Goal: Task Accomplishment & Management: Complete application form

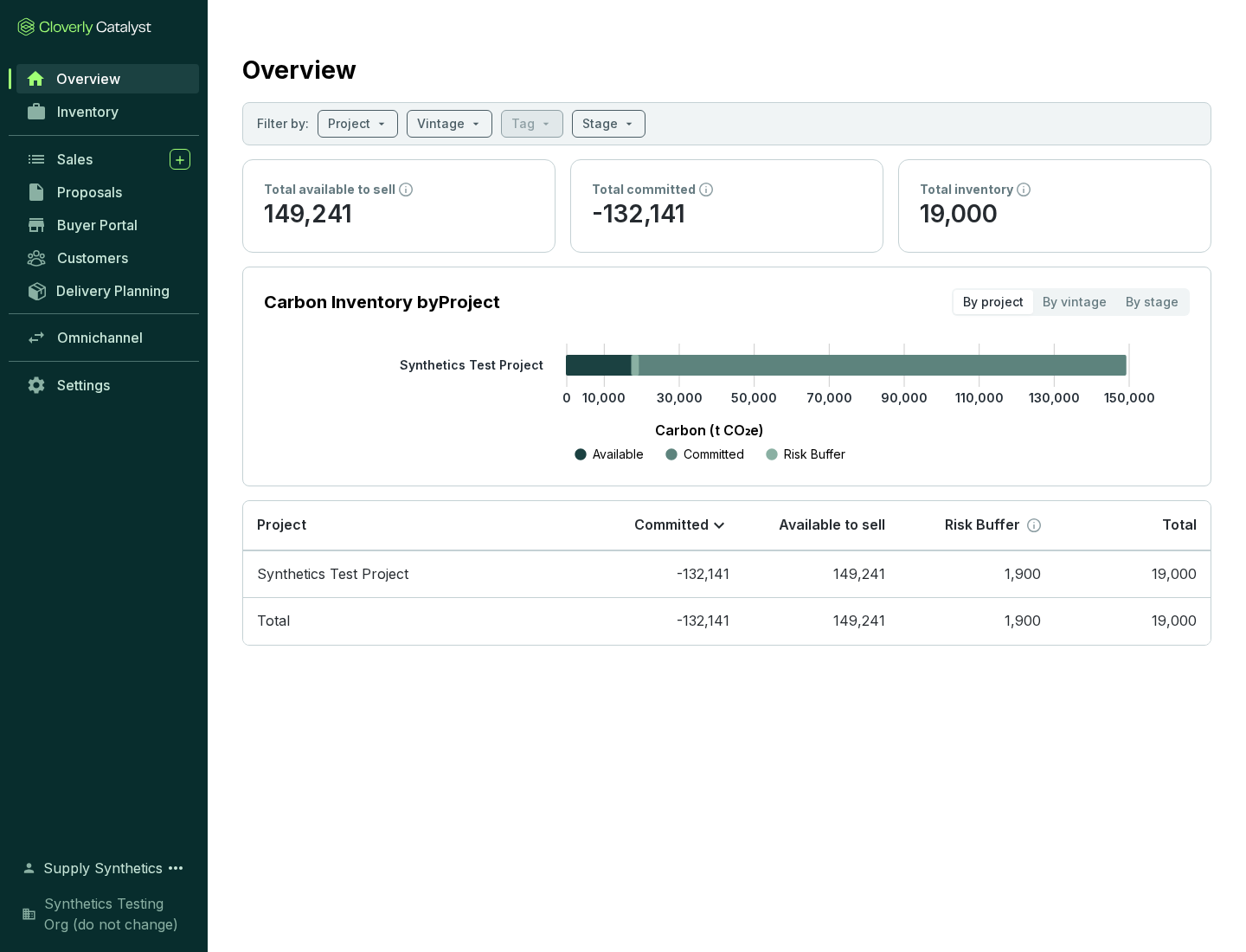
click at [108, 192] on span "Proposals" at bounding box center [89, 192] width 65 height 17
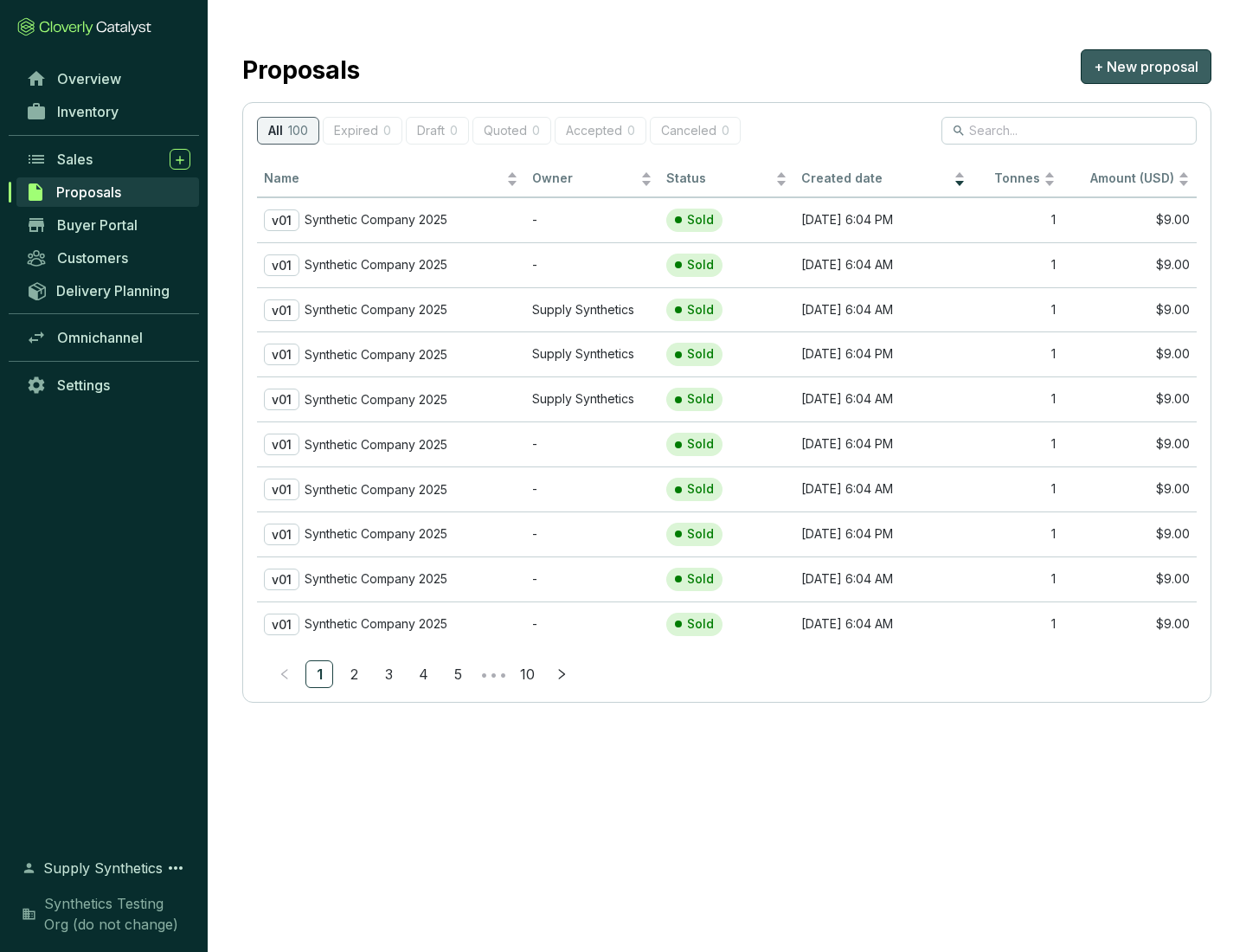
click at [1146, 66] on span "+ New proposal" at bounding box center [1146, 66] width 105 height 21
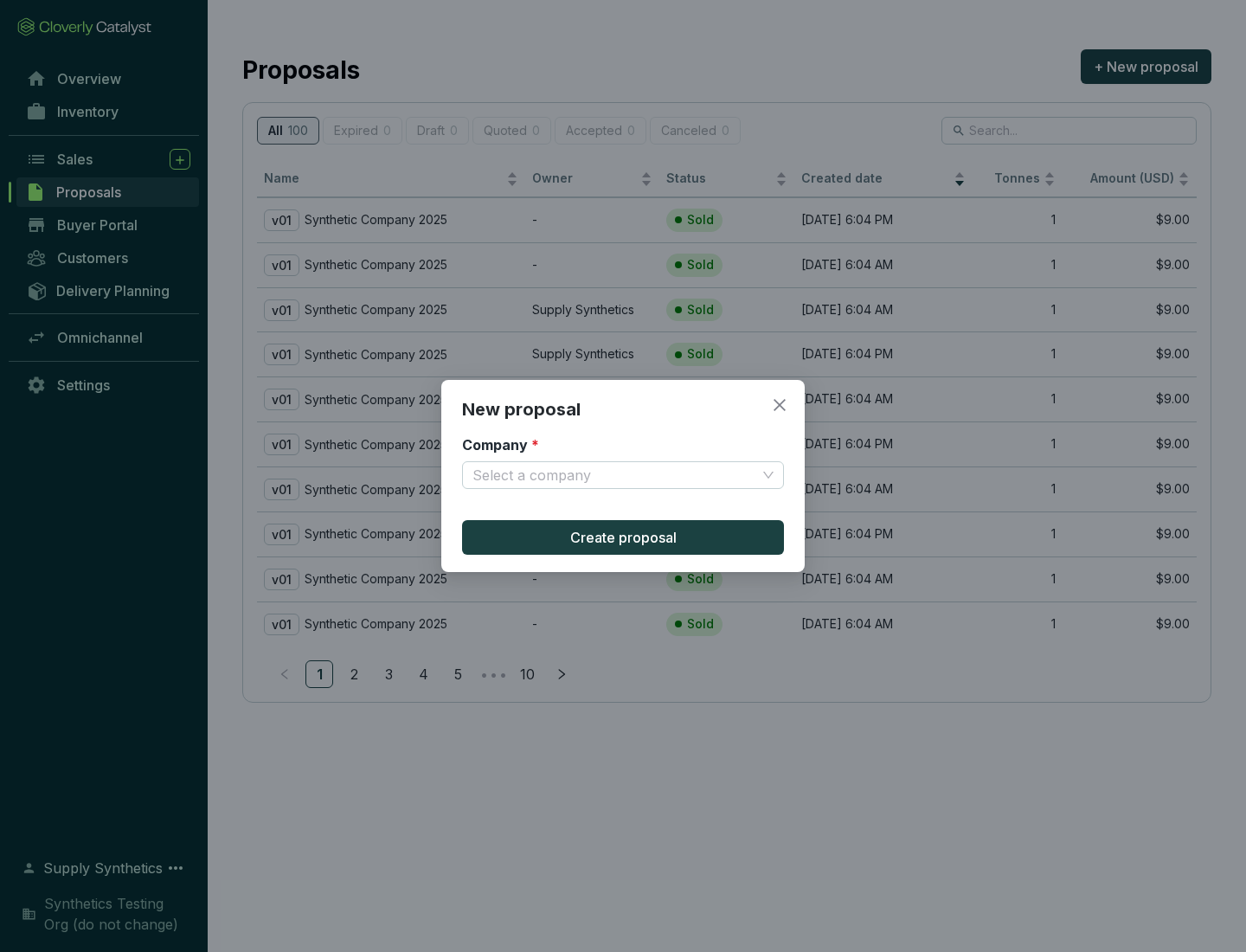
click at [614, 475] on input "Company *" at bounding box center [614, 475] width 284 height 26
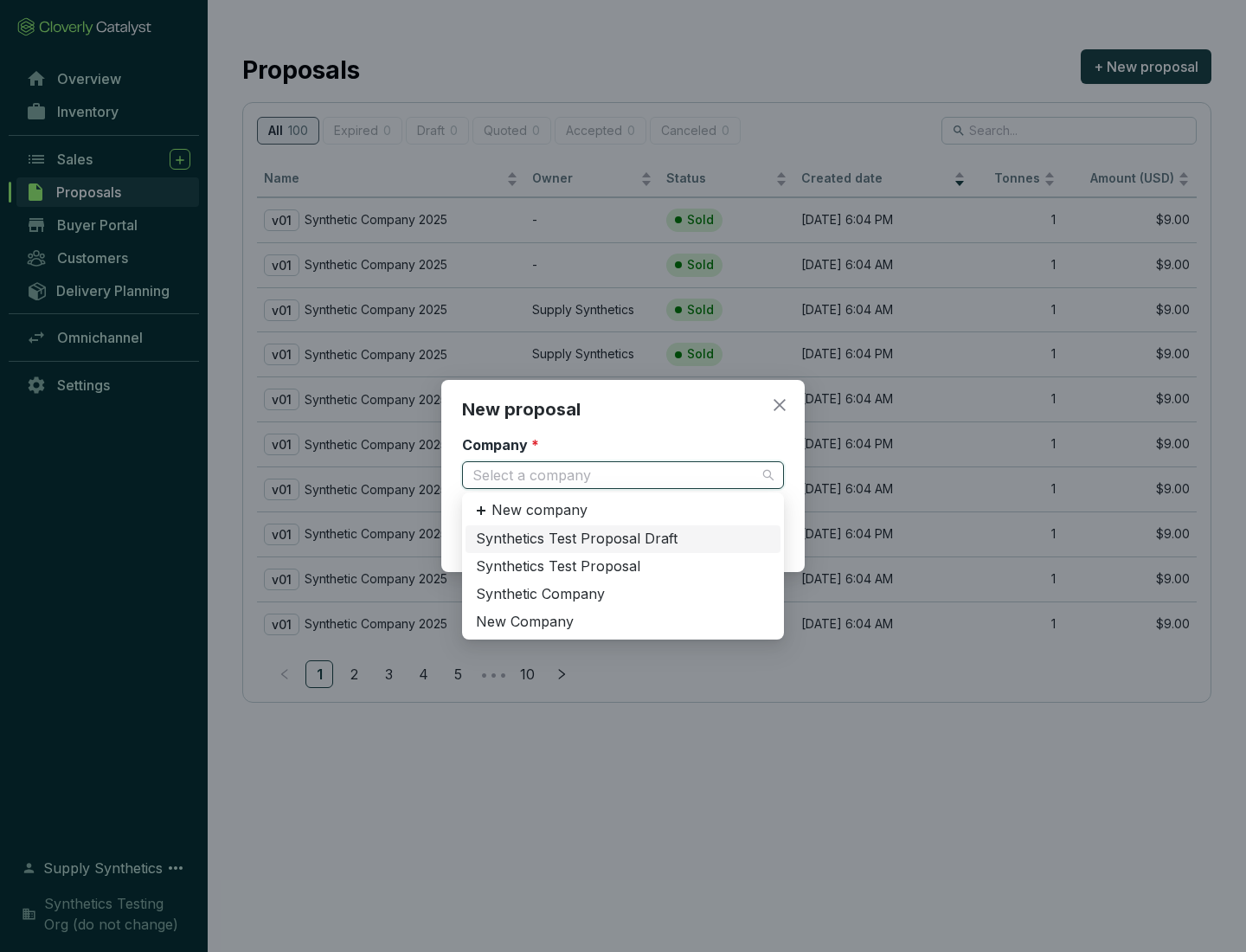
click at [623, 593] on div "Synthetic Company" at bounding box center [623, 594] width 294 height 19
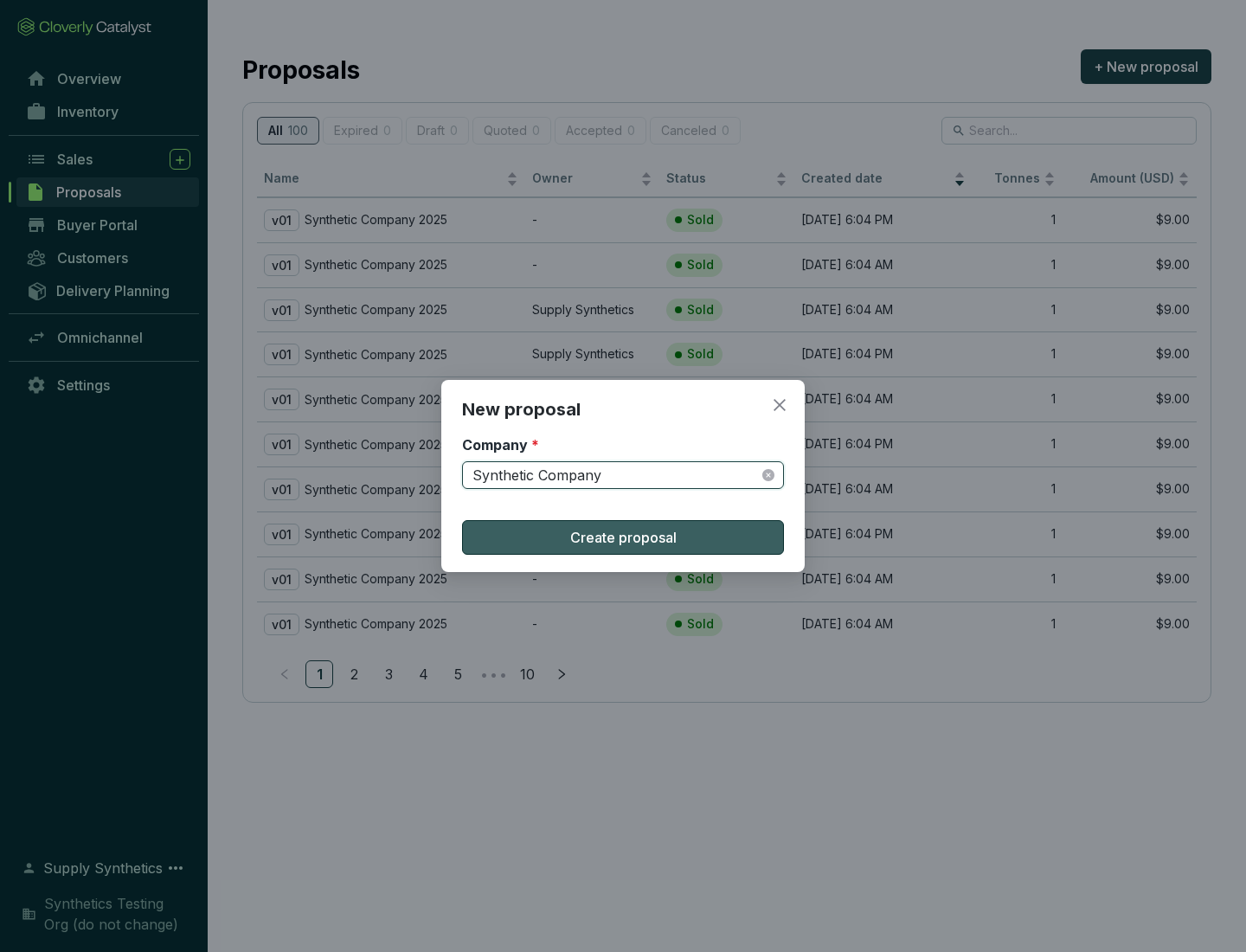
click at [623, 538] on span "Create proposal" at bounding box center [623, 537] width 106 height 21
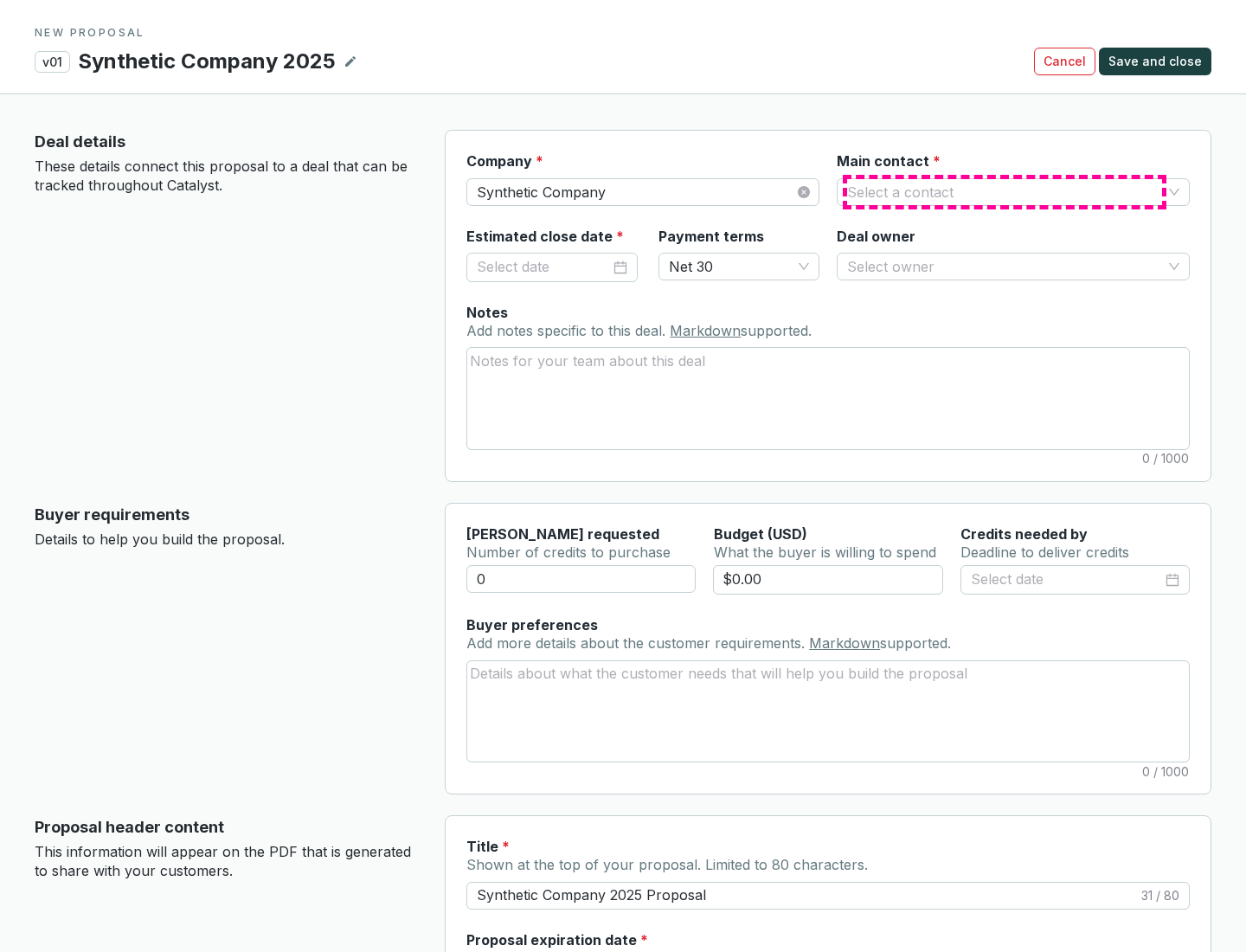
click at [1005, 191] on input "Main contact *" at bounding box center [1005, 192] width 315 height 26
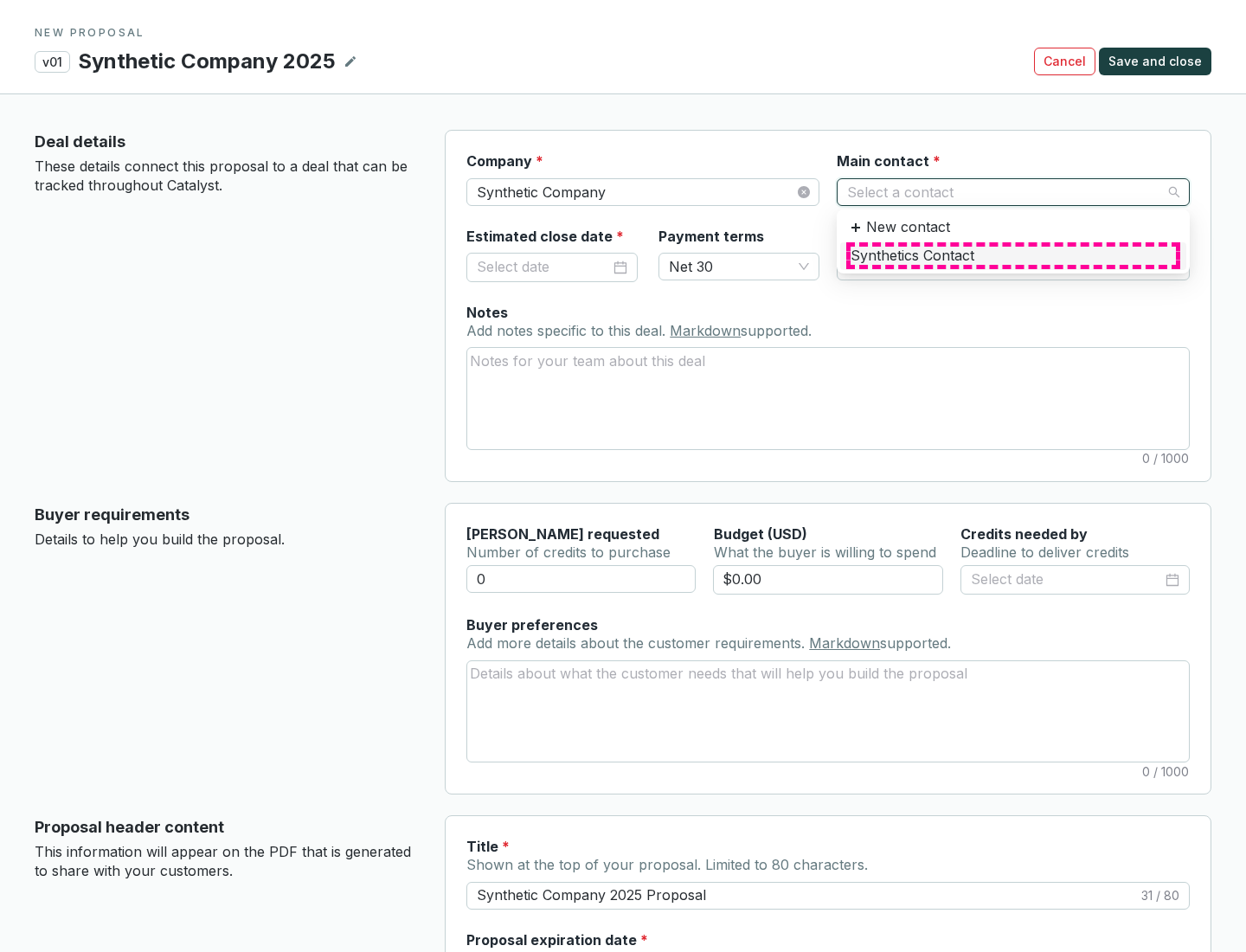
click at [1013, 256] on div "Synthetics Contact" at bounding box center [1014, 256] width 326 height 19
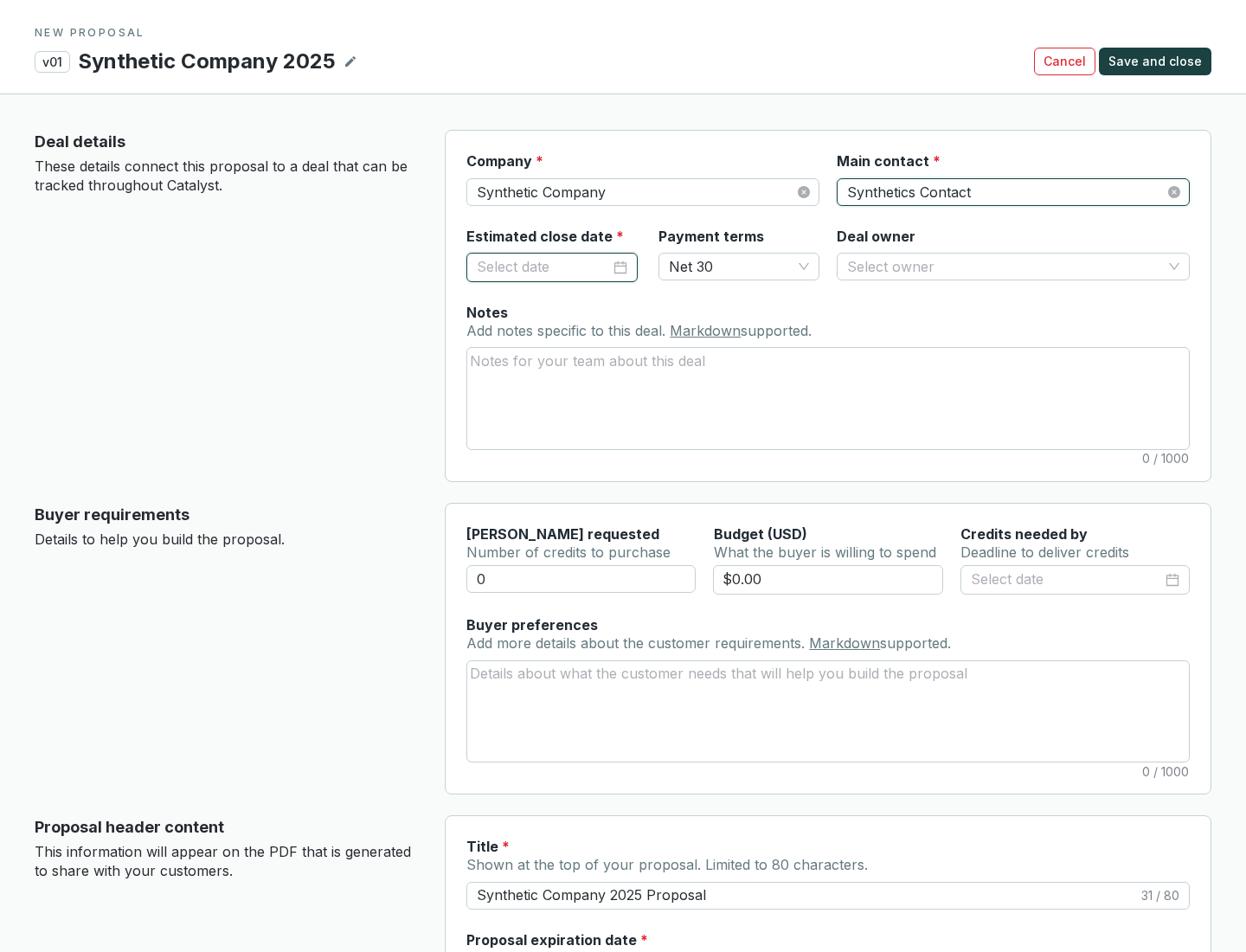
click at [543, 267] on input "Estimated close date *" at bounding box center [543, 267] width 133 height 23
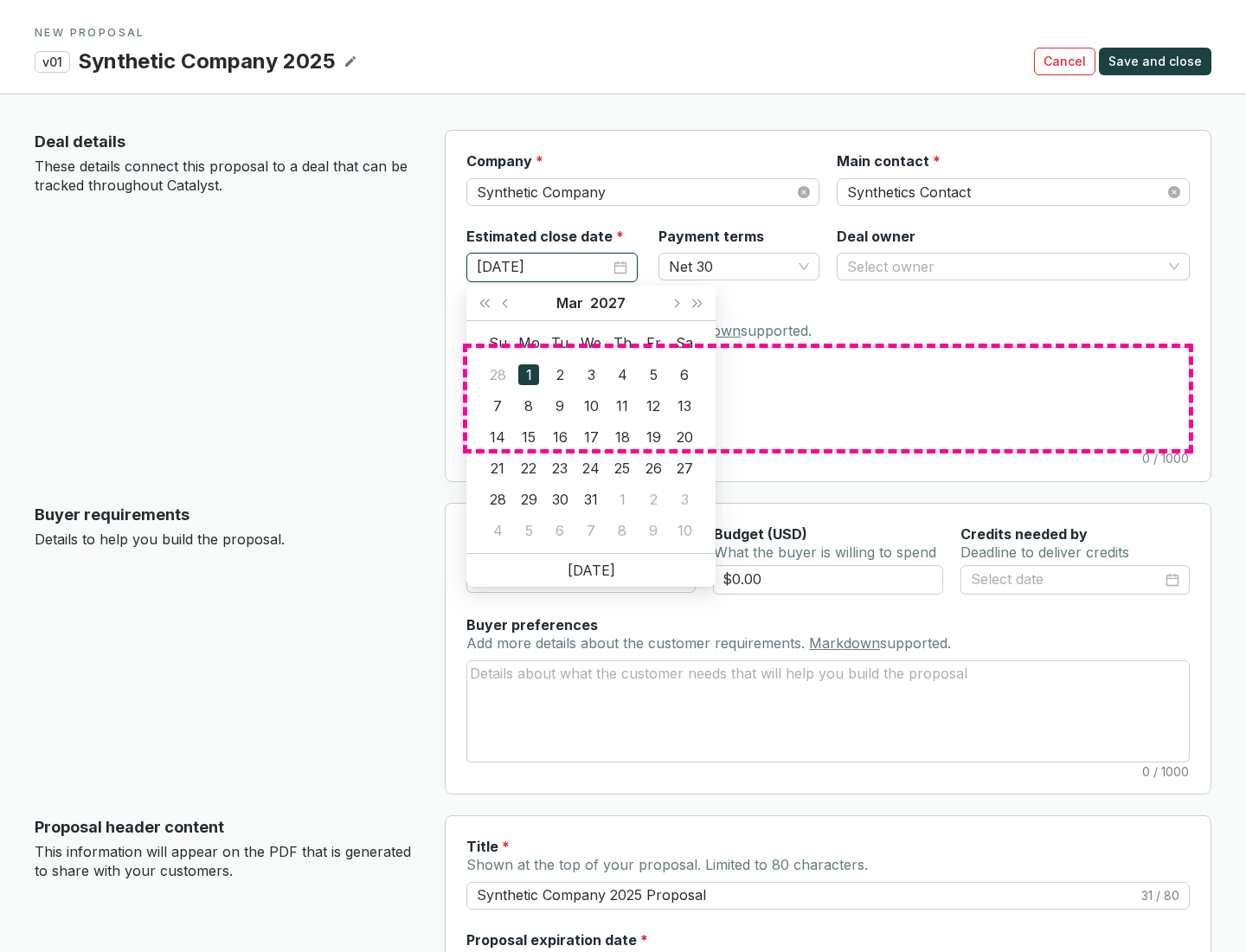
type input "[DATE]"
click at [828, 398] on textarea "Notes Add notes specific to this deal. Markdown supported." at bounding box center [827, 398] width 722 height 100
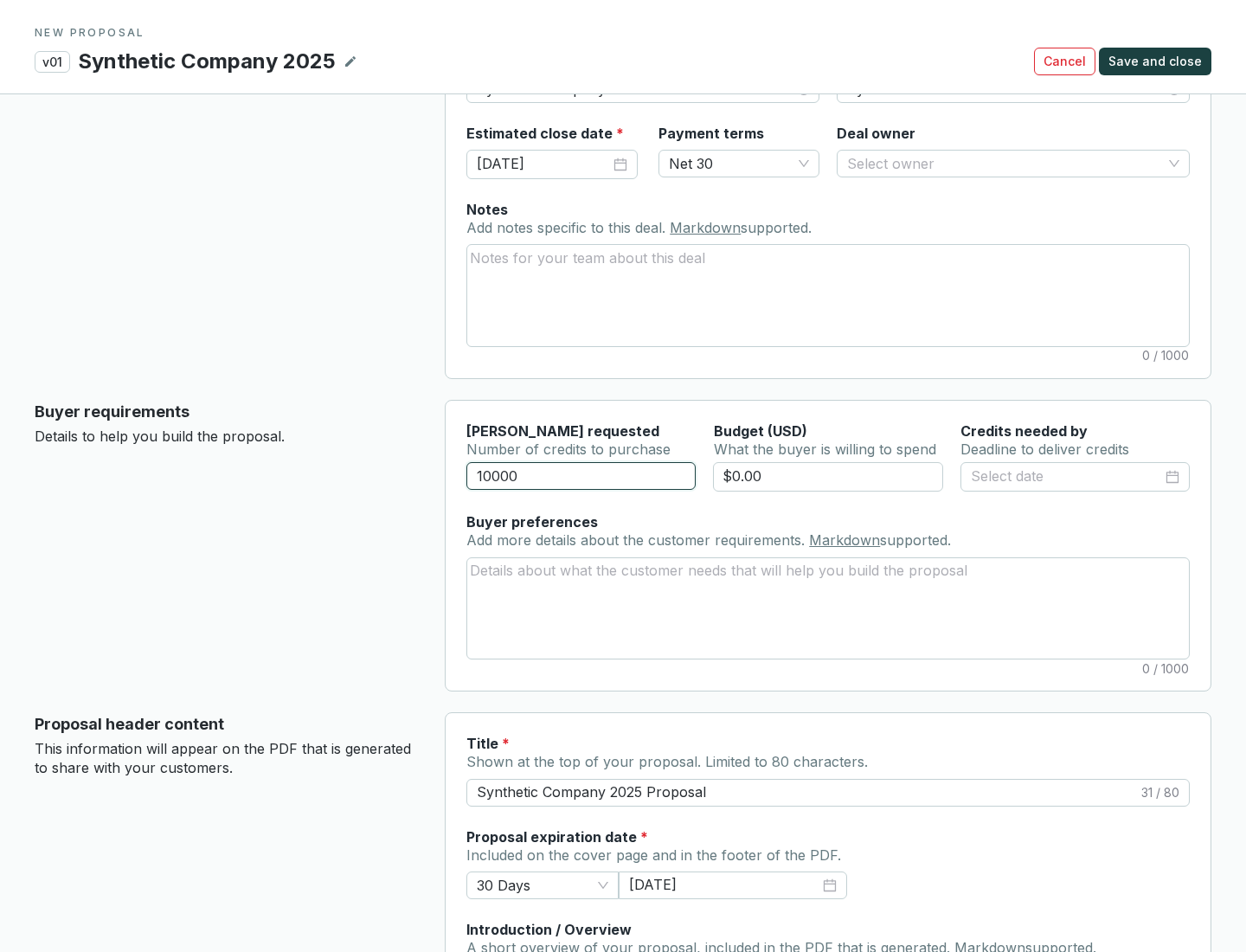
scroll to position [104, 0]
type input "10000"
type input "$0.00"
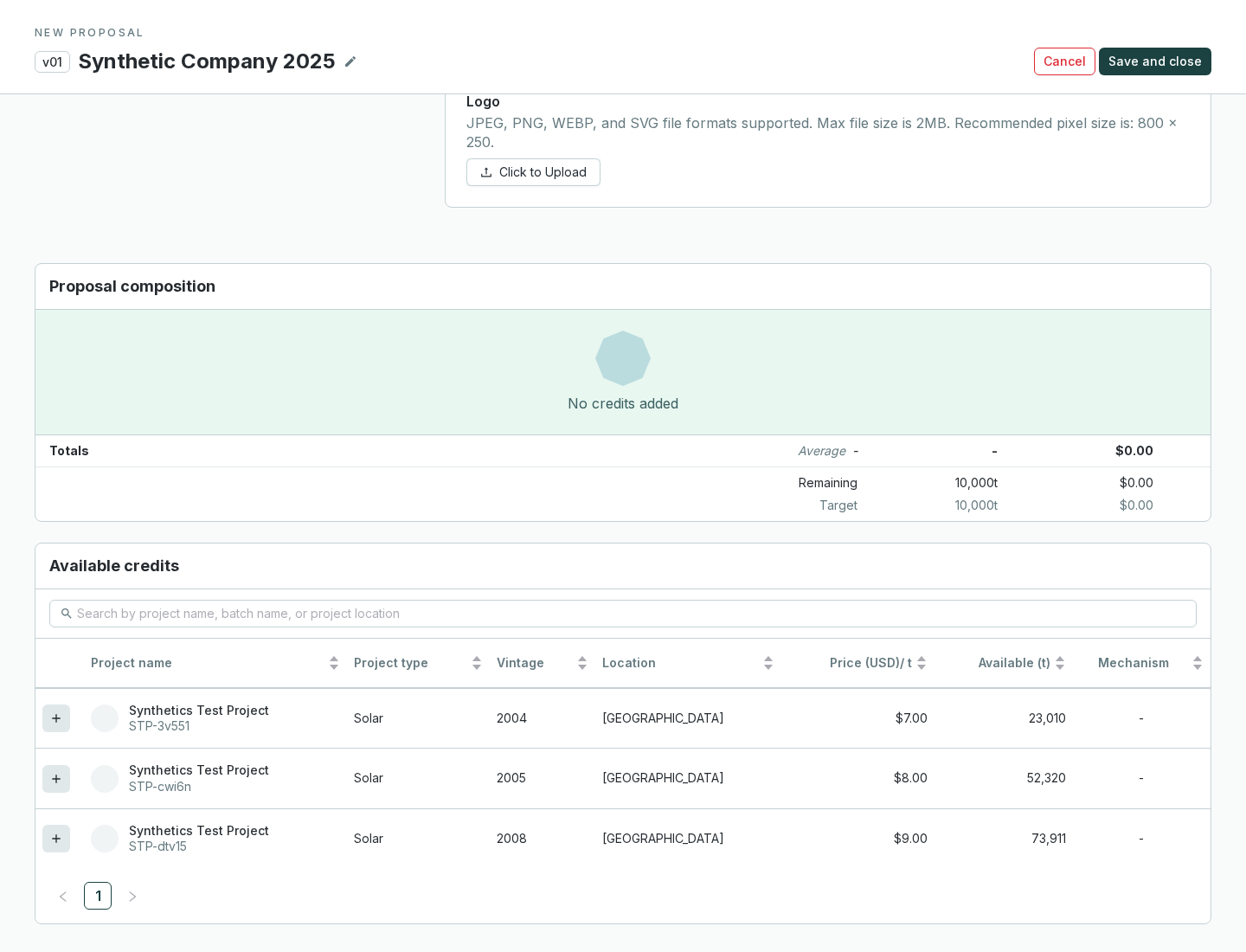
click at [56, 838] on icon at bounding box center [56, 838] width 8 height 8
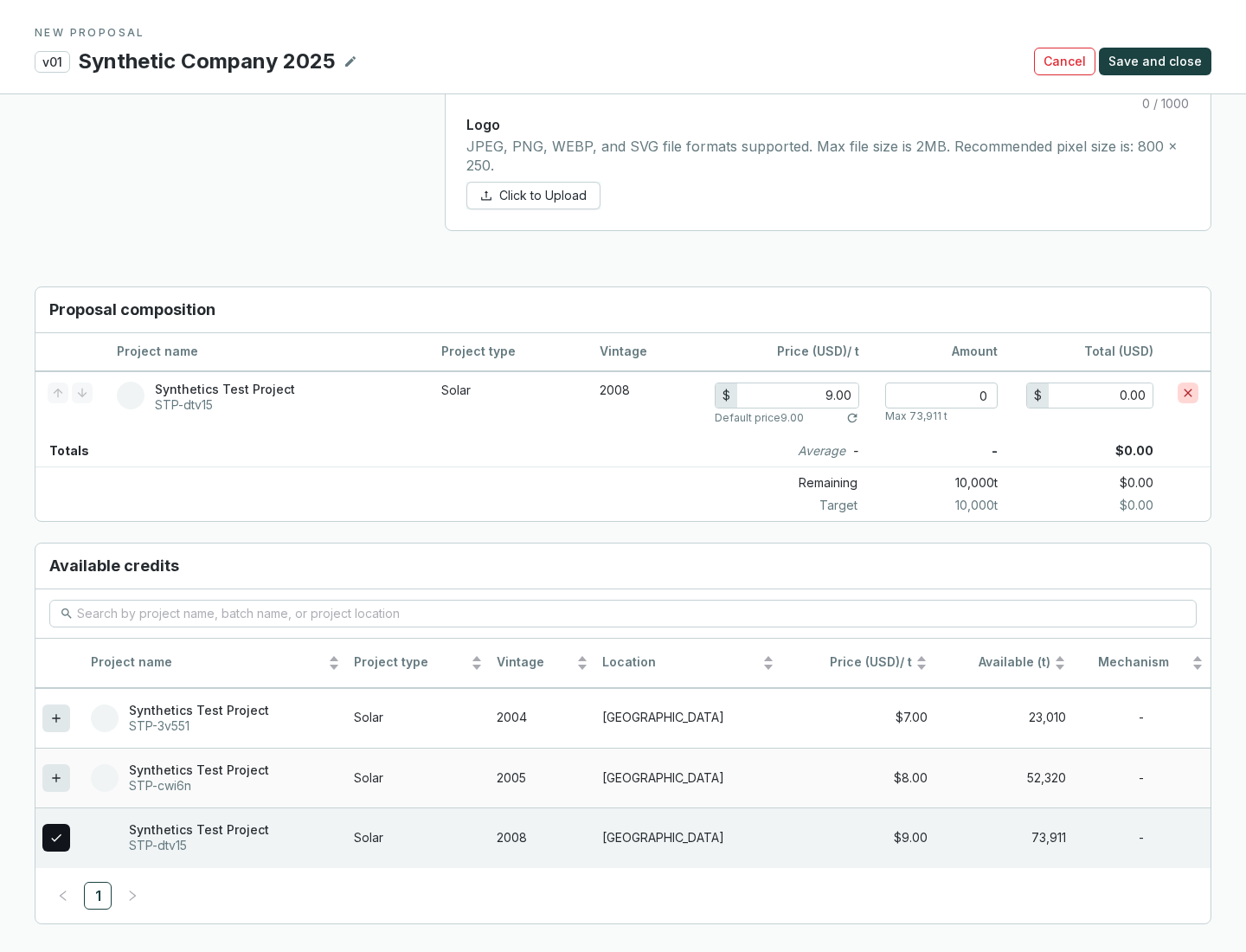
scroll to position [996, 0]
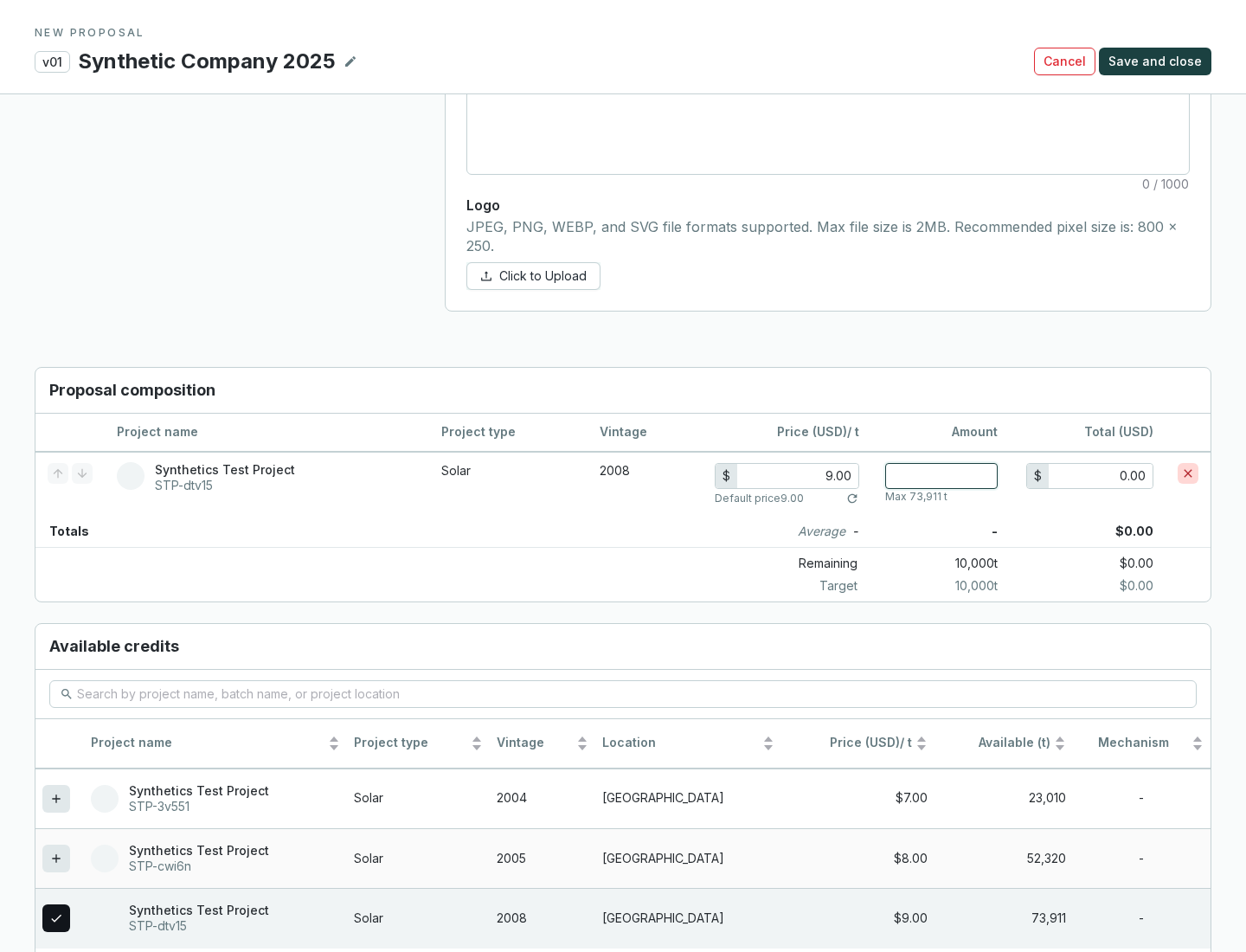
type input "1"
type input "9.00"
type input "1"
click at [1158, 62] on span "Save and close" at bounding box center [1155, 61] width 94 height 17
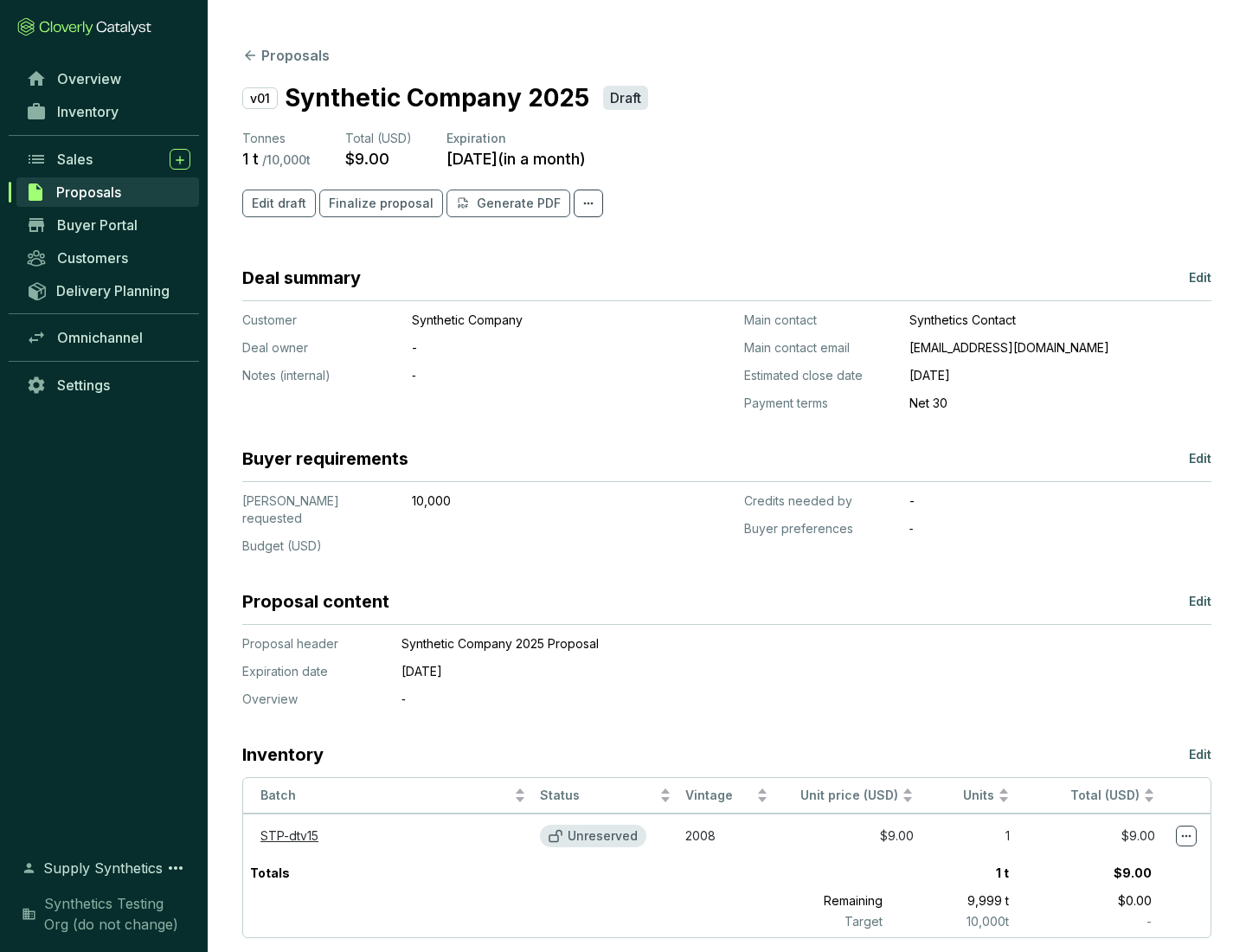
click at [376, 203] on span "Finalize proposal" at bounding box center [380, 203] width 105 height 17
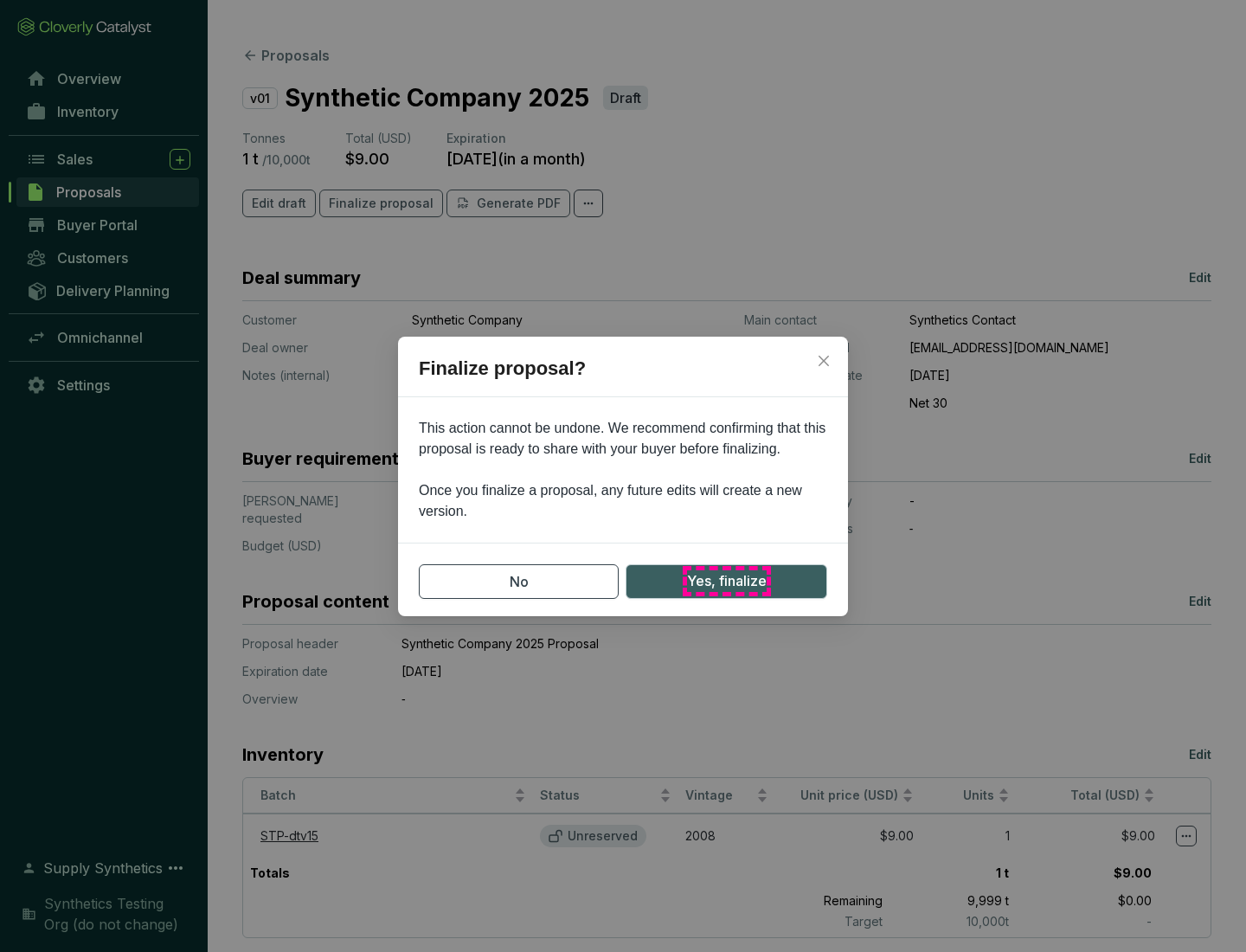
click at [726, 581] on span "Yes, finalize" at bounding box center [726, 582] width 79 height 22
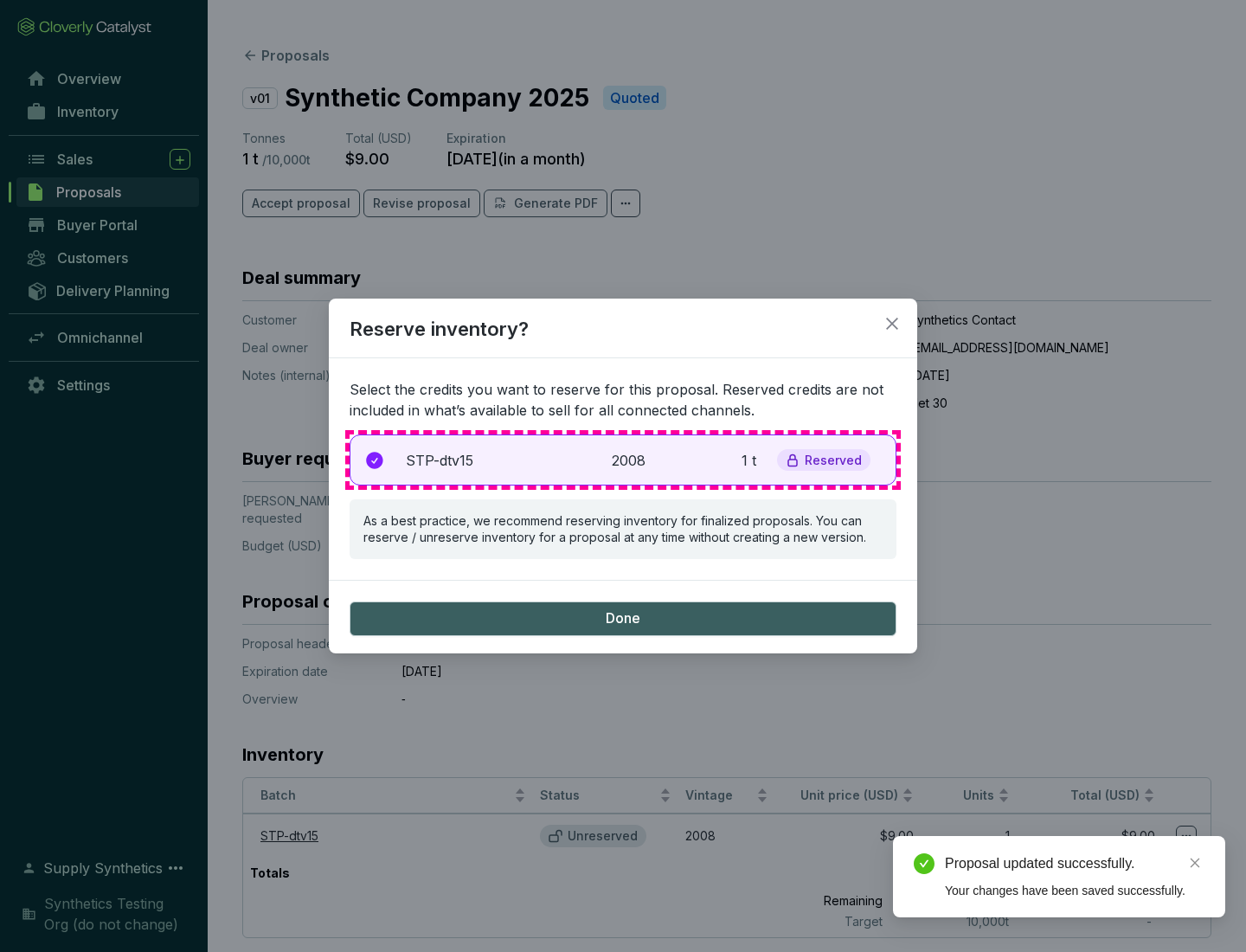
click at [623, 460] on p "2008" at bounding box center [631, 460] width 38 height 21
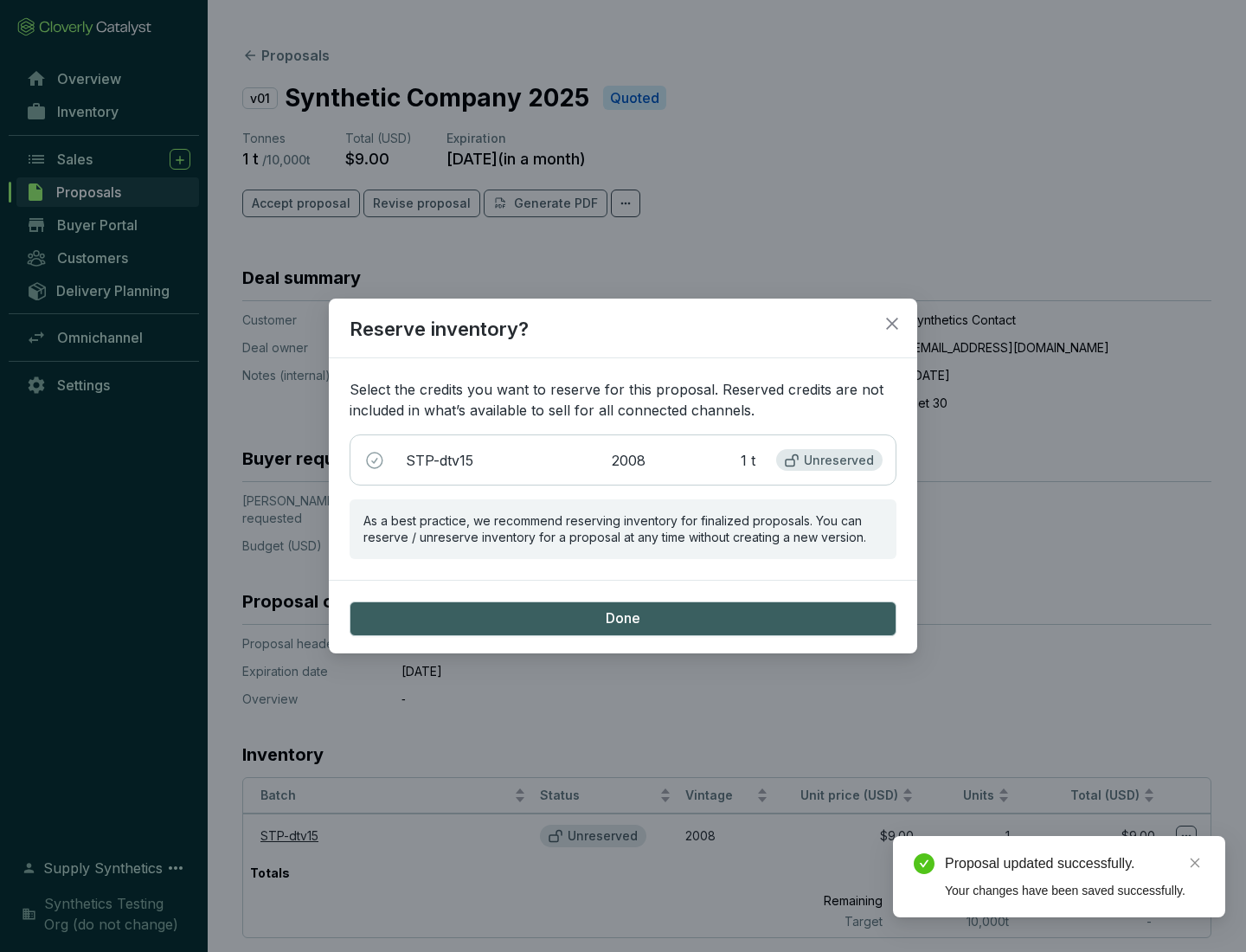
click at [623, 618] on span "Done" at bounding box center [623, 618] width 35 height 19
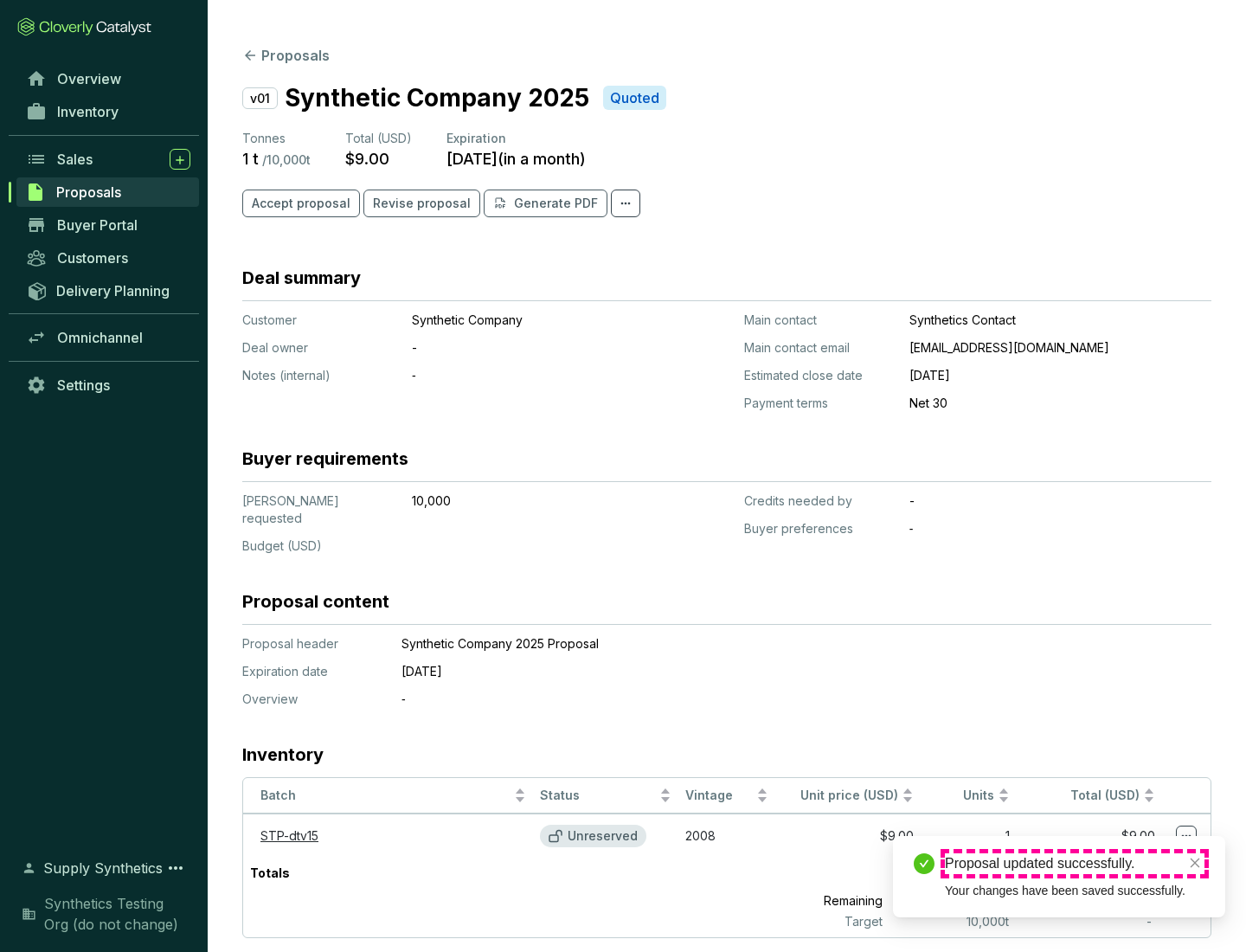
click at [1075, 864] on div "Proposal updated successfully." at bounding box center [1074, 864] width 259 height 21
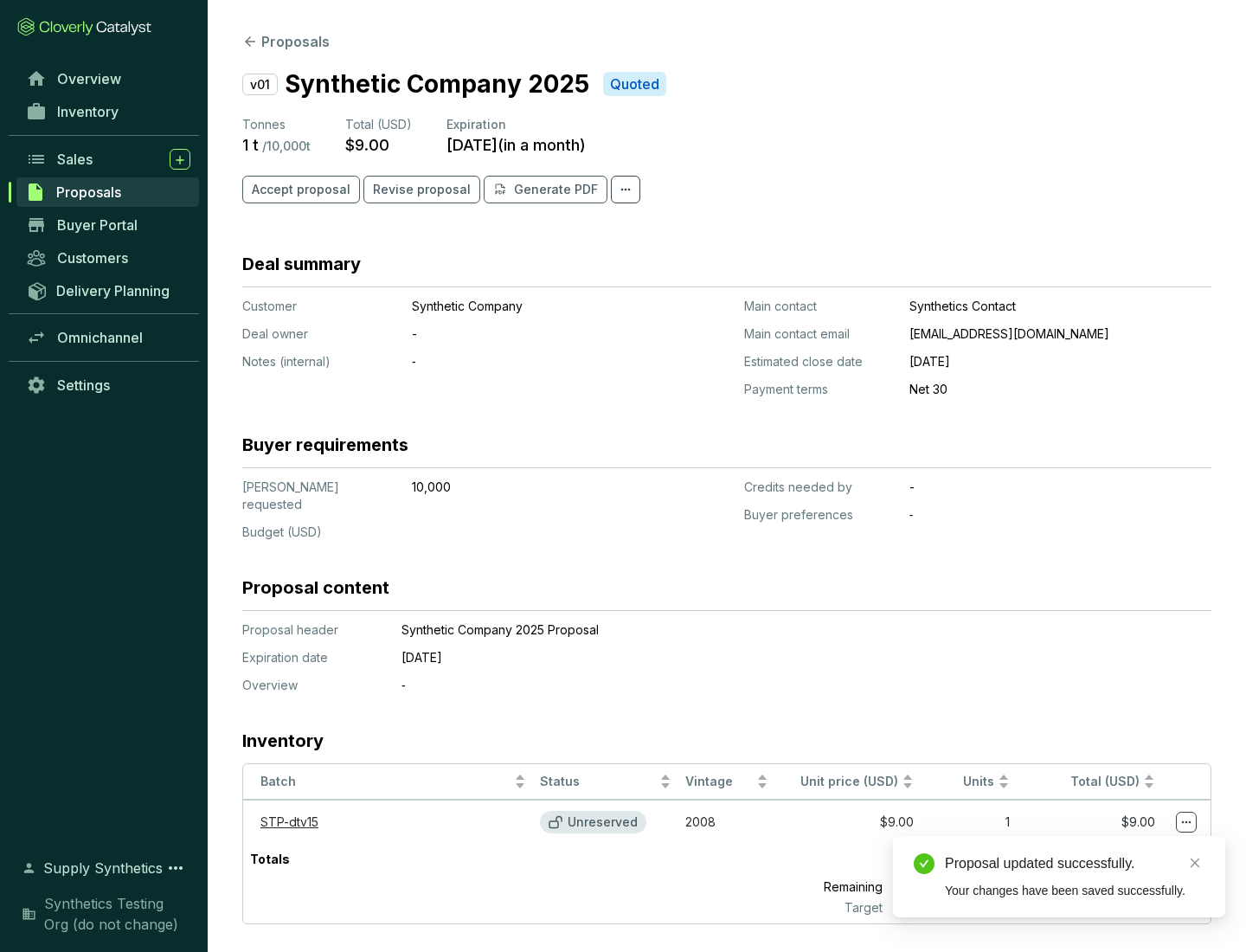
click at [1187, 821] on icon at bounding box center [1187, 822] width 9 height 3
click at [1134, 844] on div "Proposal updated successfully. Your changes have been saved successfully." at bounding box center [1059, 876] width 332 height 81
click at [1075, 864] on div "Proposal updated successfully." at bounding box center [1074, 864] width 259 height 21
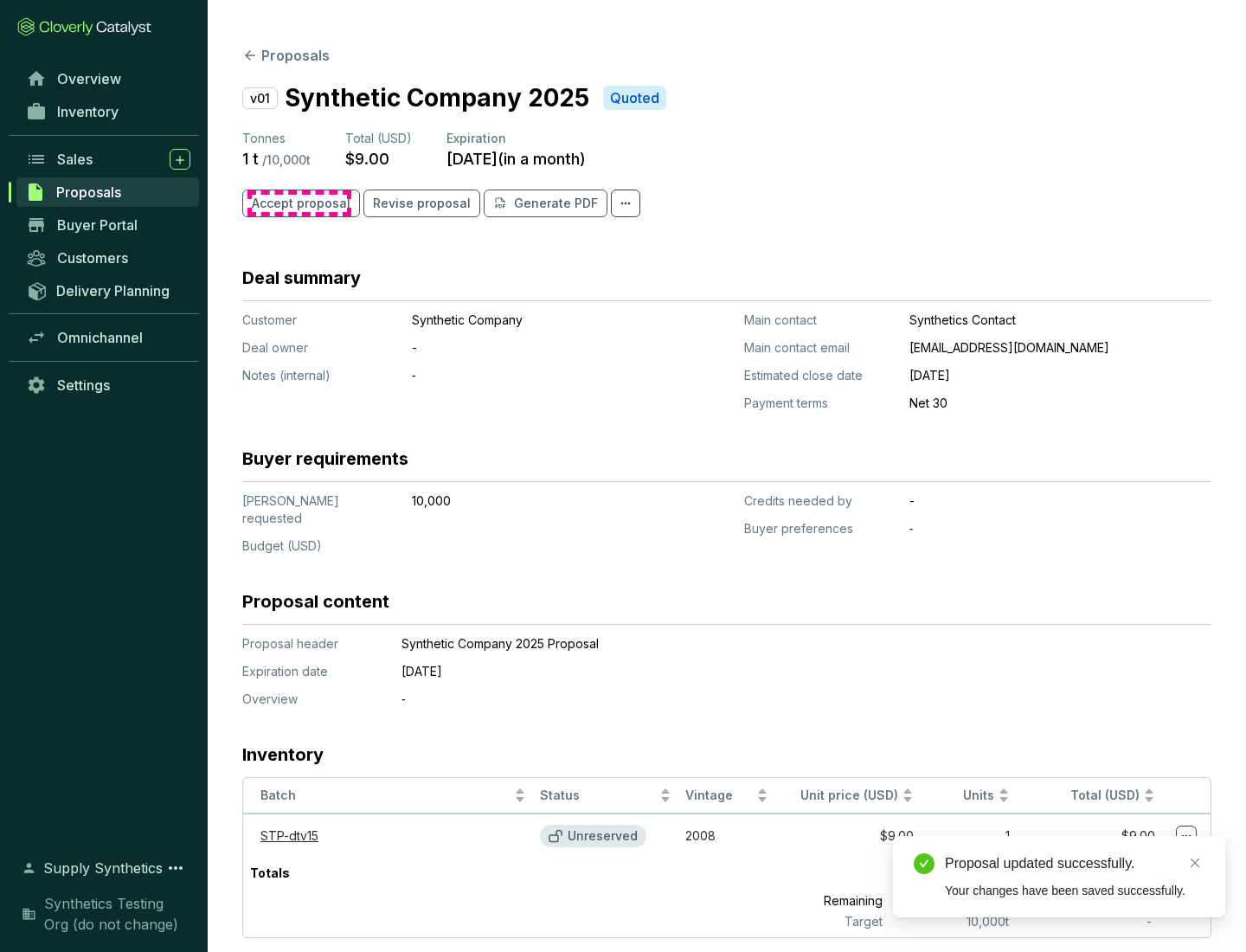
click at [299, 203] on span "Accept proposal" at bounding box center [301, 203] width 98 height 17
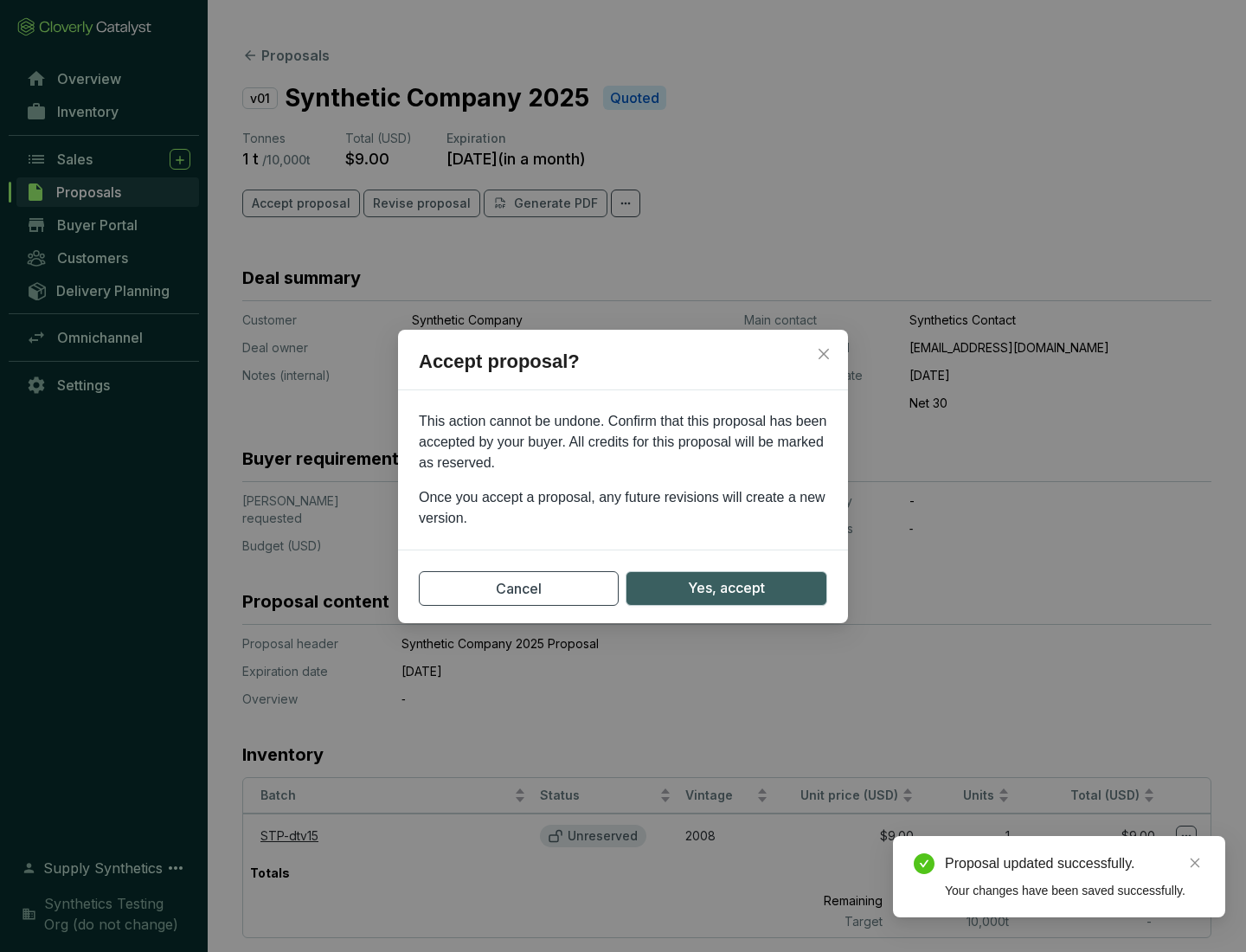
click at [726, 588] on span "Yes, accept" at bounding box center [726, 588] width 77 height 22
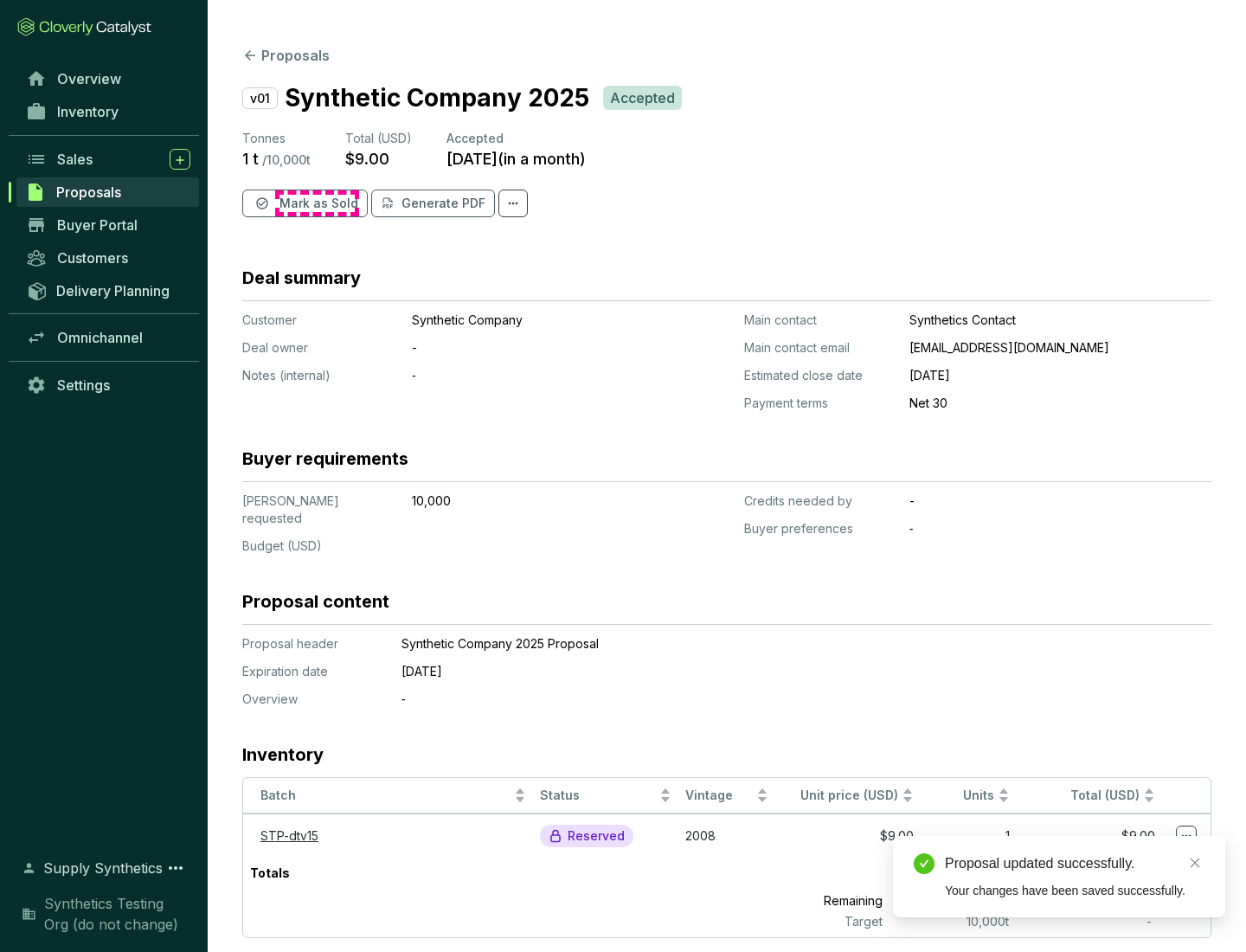
click at [317, 203] on span "Mark as Sold" at bounding box center [319, 203] width 79 height 17
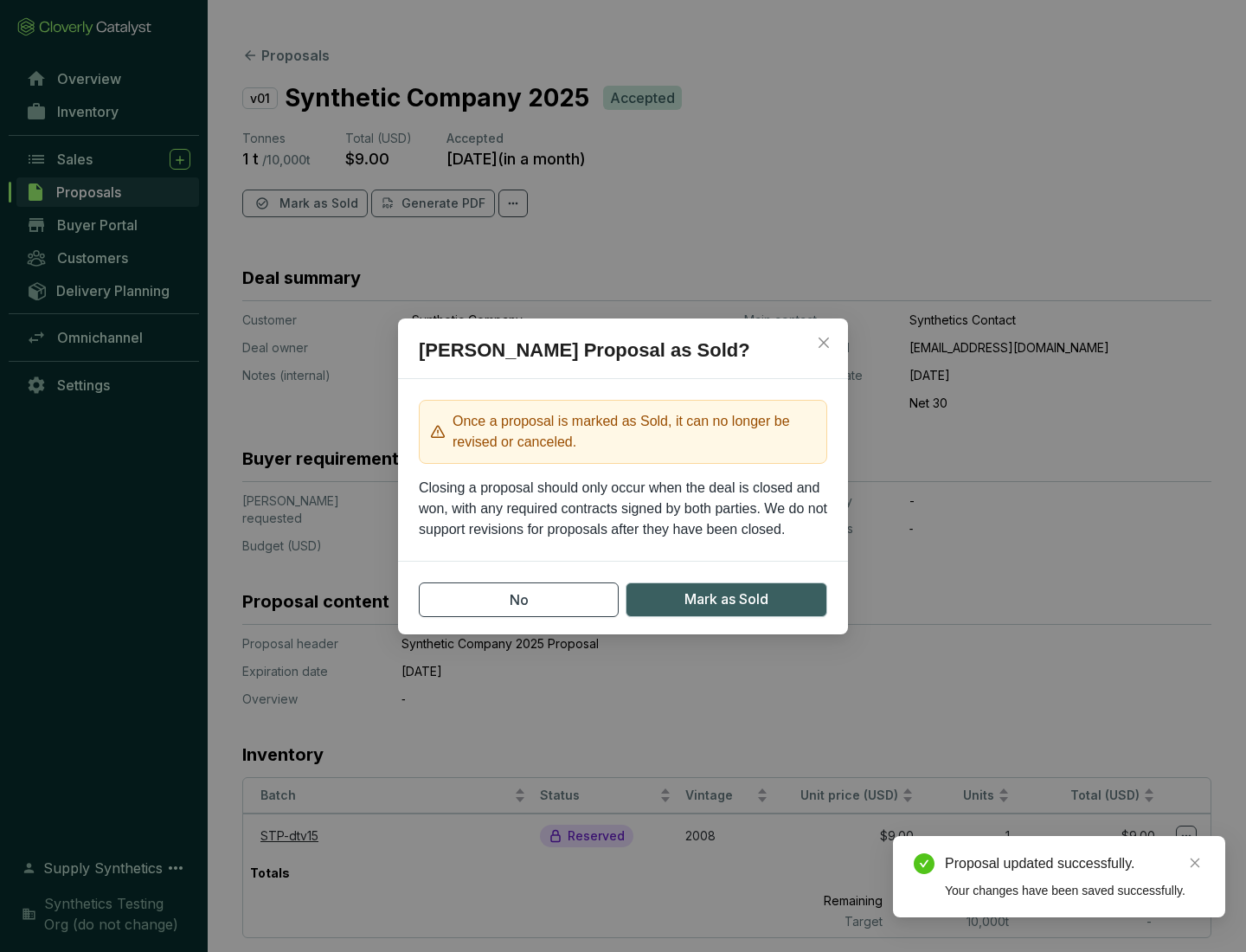
click at [726, 599] on span "Mark as Sold" at bounding box center [726, 600] width 84 height 22
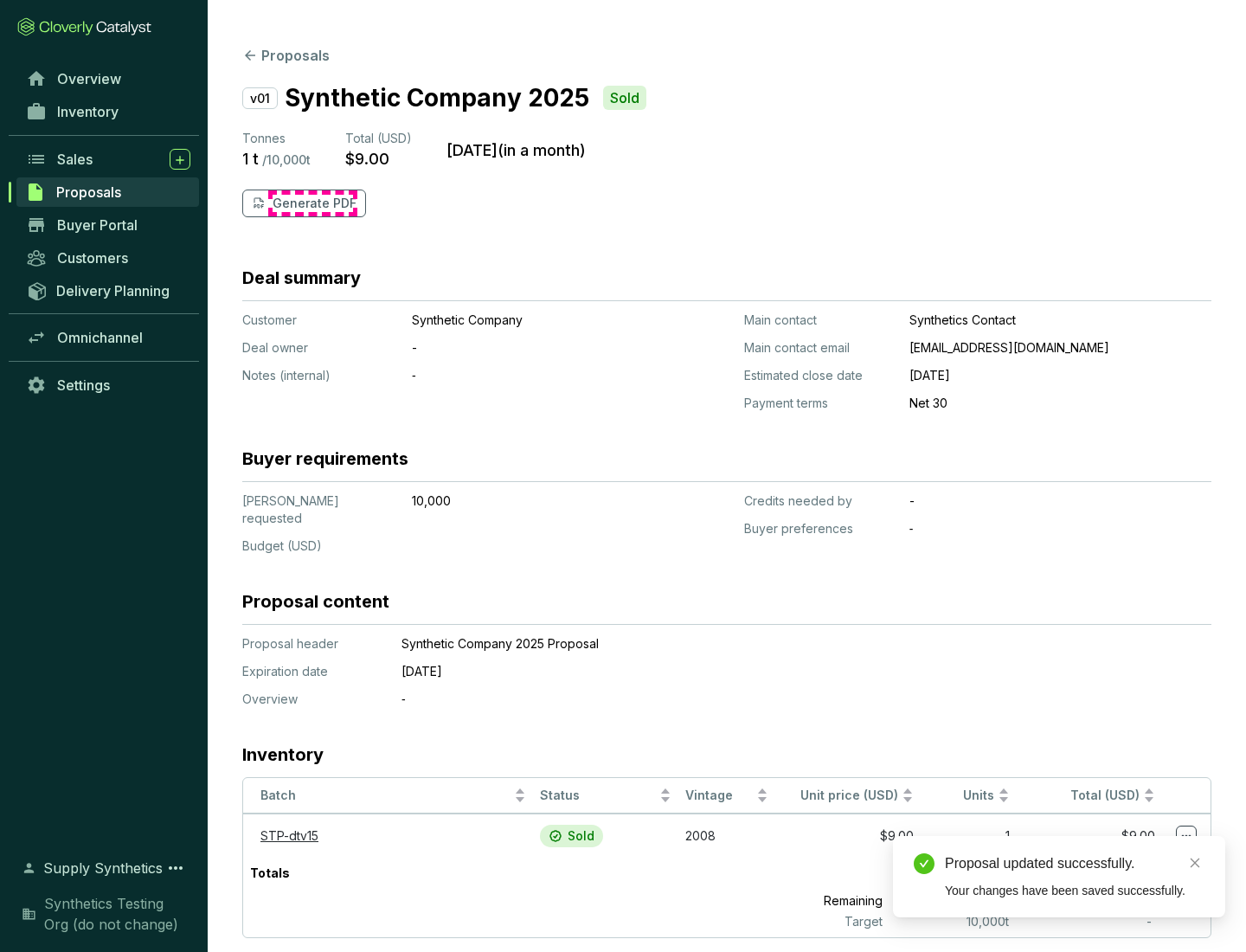
click at [312, 203] on p "Generate PDF" at bounding box center [315, 203] width 84 height 17
click at [1075, 864] on div "Proposal updated successfully." at bounding box center [1074, 864] width 259 height 21
